Goal: Find specific page/section: Find specific page/section

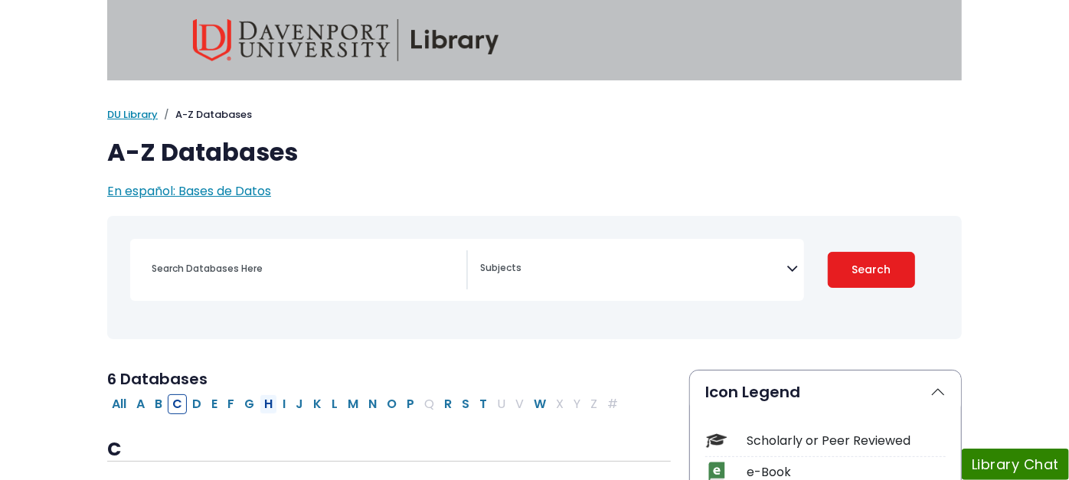
click at [260, 407] on button "H" at bounding box center [269, 404] width 18 height 20
click at [343, 401] on button "M" at bounding box center [353, 404] width 20 height 20
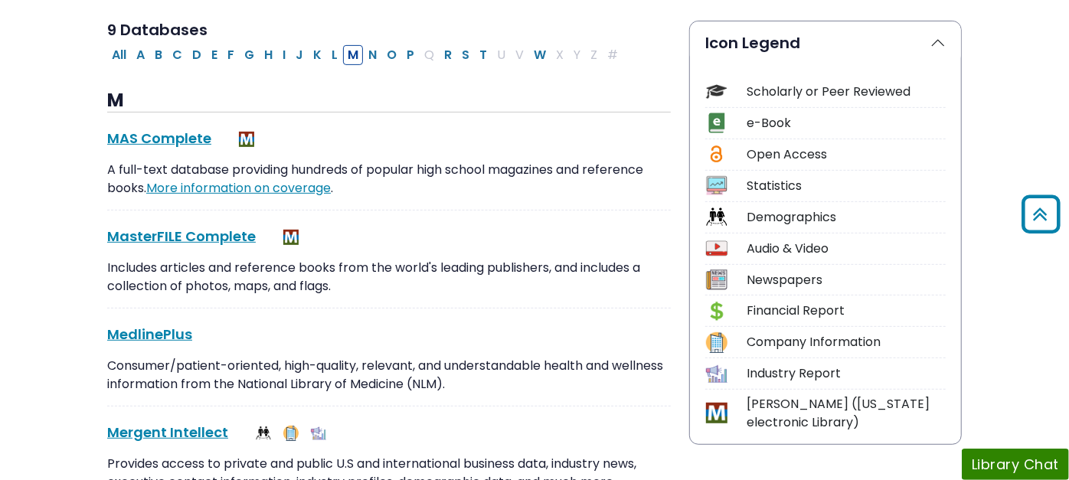
scroll to position [340, 0]
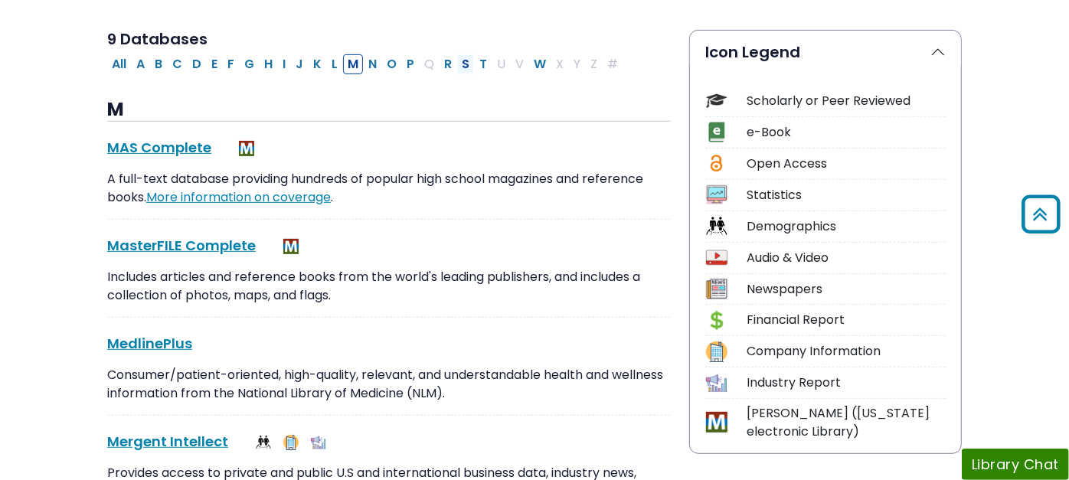
click at [457, 61] on button "S" at bounding box center [465, 64] width 17 height 20
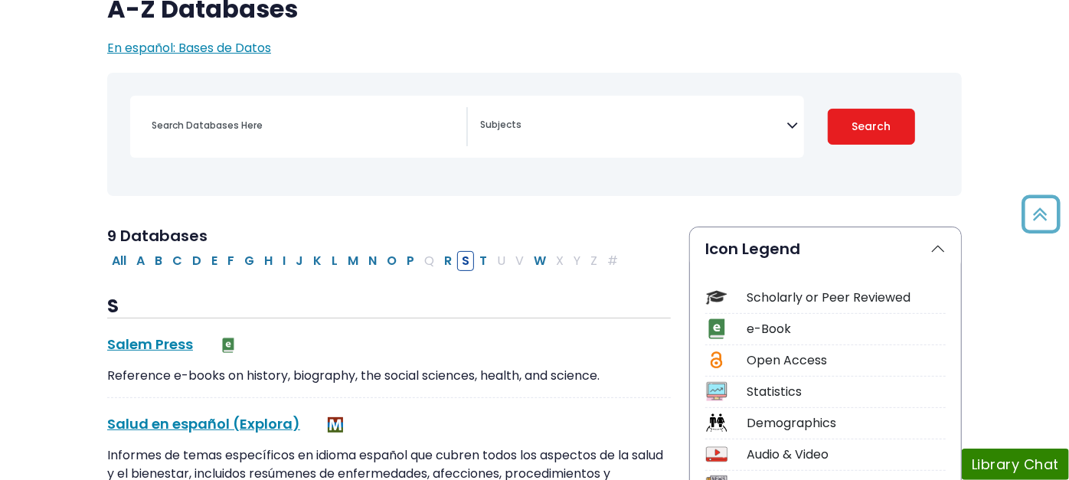
scroll to position [170, 0]
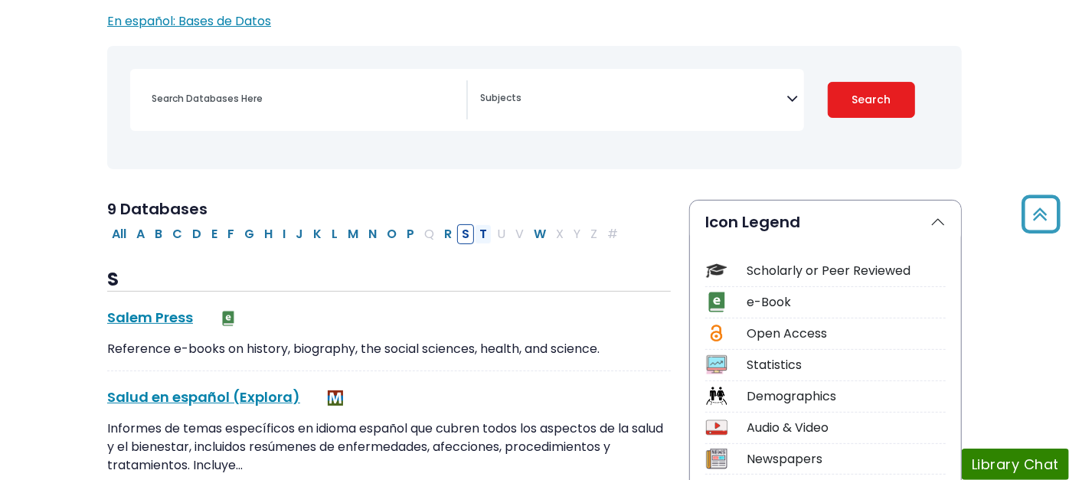
click at [475, 232] on button "T" at bounding box center [483, 234] width 17 height 20
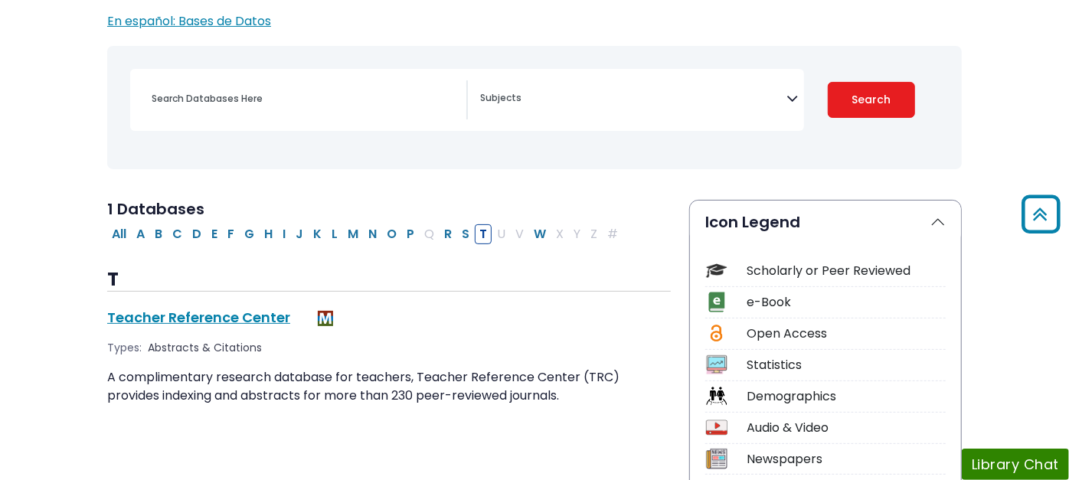
scroll to position [255, 0]
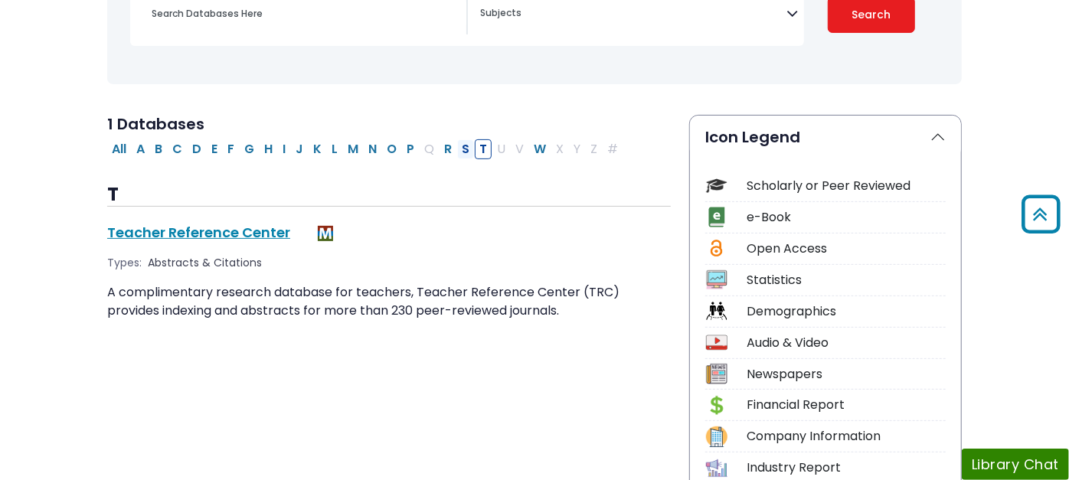
click at [457, 149] on button "S" at bounding box center [465, 149] width 17 height 20
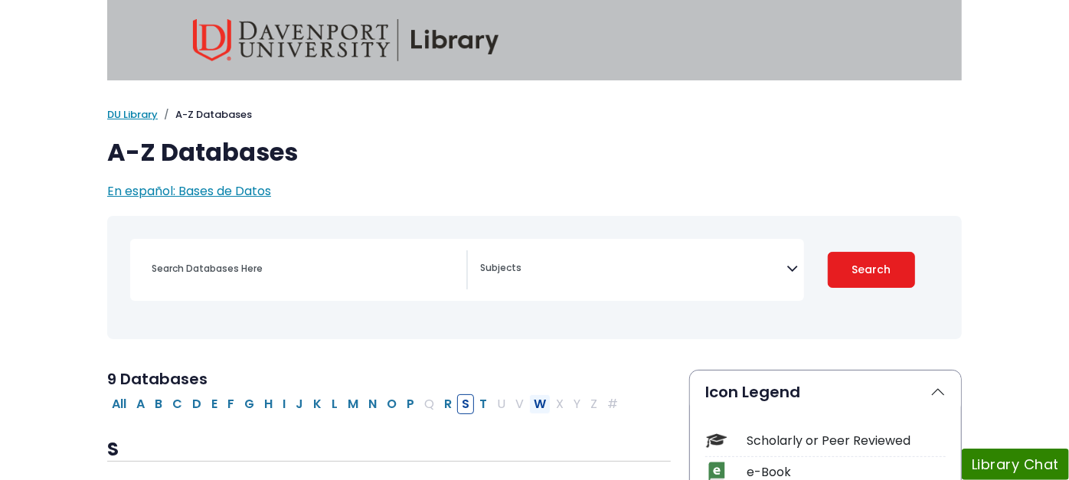
click at [529, 407] on button "W" at bounding box center [539, 404] width 21 height 20
select select "Database Subject Filter"
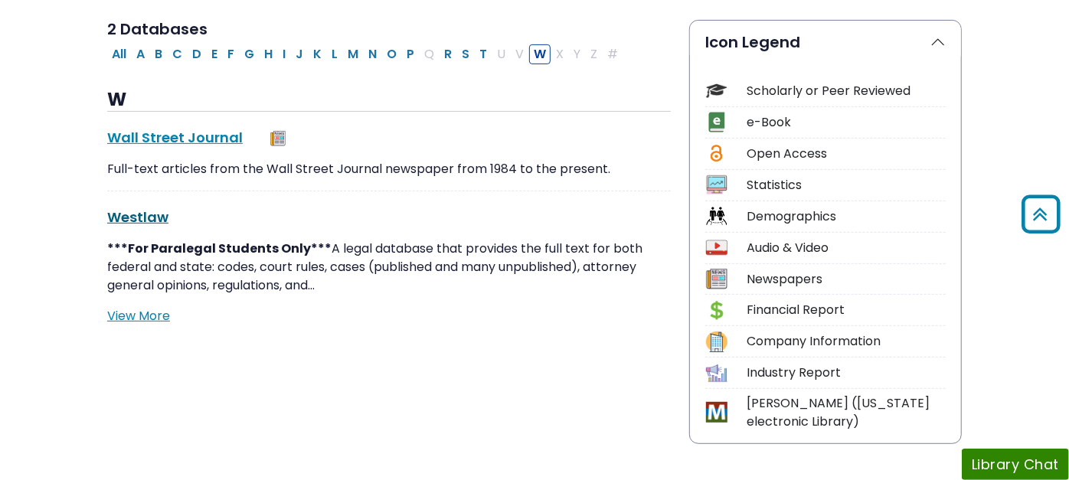
scroll to position [255, 0]
